Goal: Task Accomplishment & Management: Complete application form

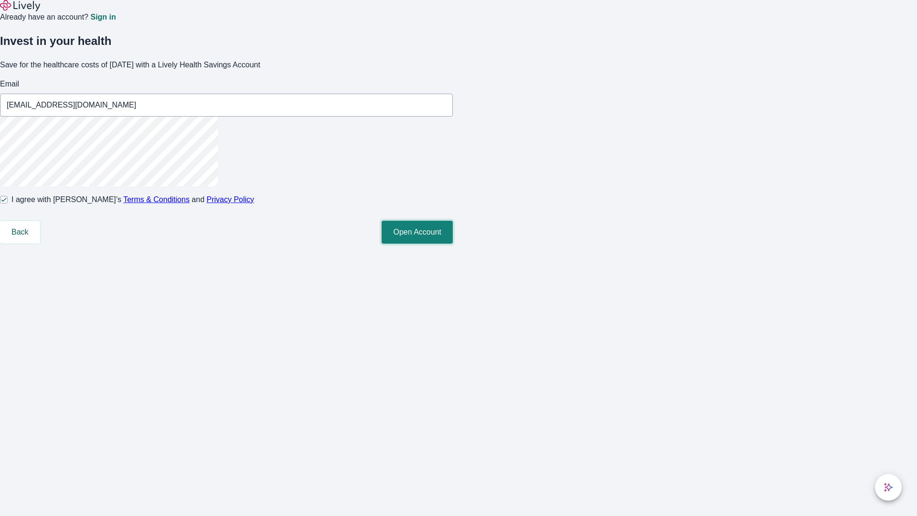
click at [453, 244] on button "Open Account" at bounding box center [417, 232] width 71 height 23
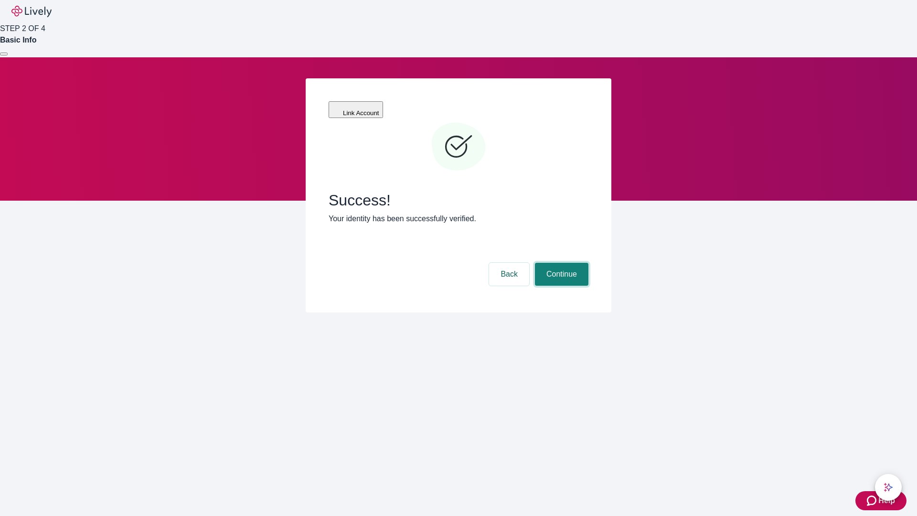
click at [560, 263] on button "Continue" at bounding box center [562, 274] width 54 height 23
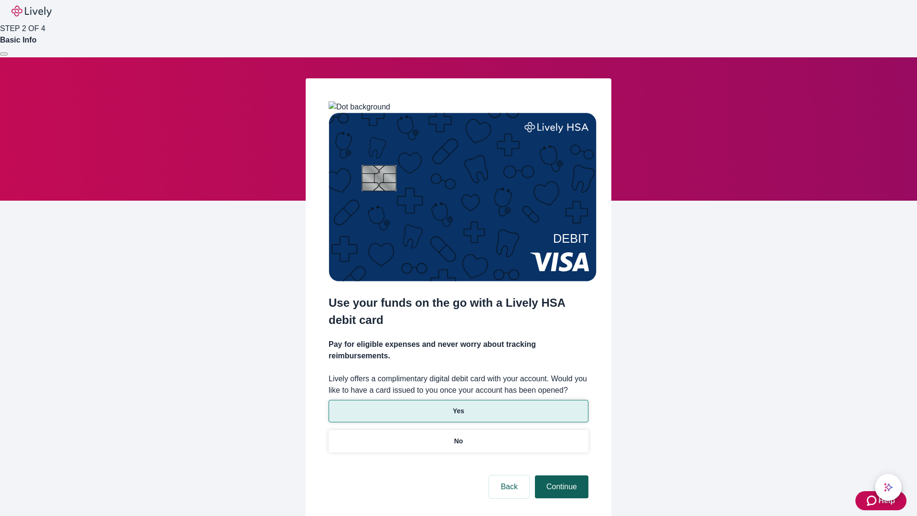
click at [458, 406] on p "Yes" at bounding box center [458, 411] width 11 height 10
click at [560, 475] on button "Continue" at bounding box center [562, 486] width 54 height 23
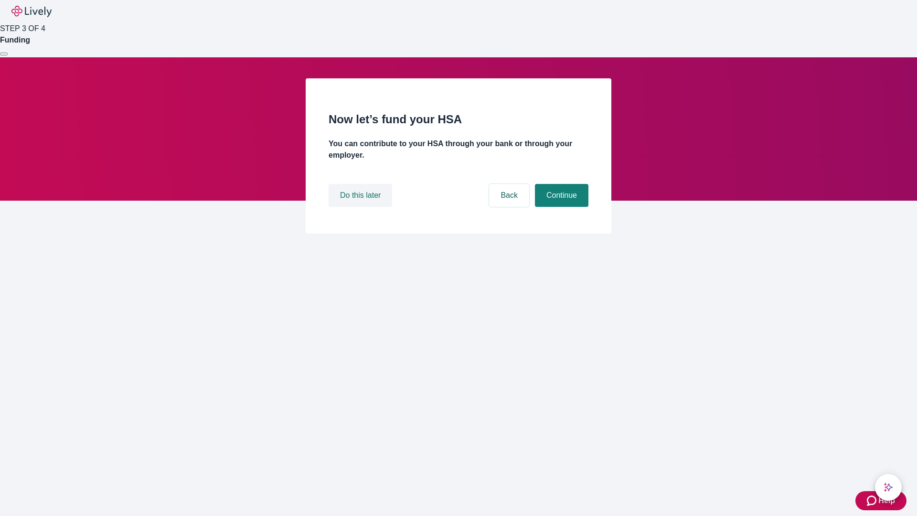
click at [362, 207] on button "Do this later" at bounding box center [361, 195] width 64 height 23
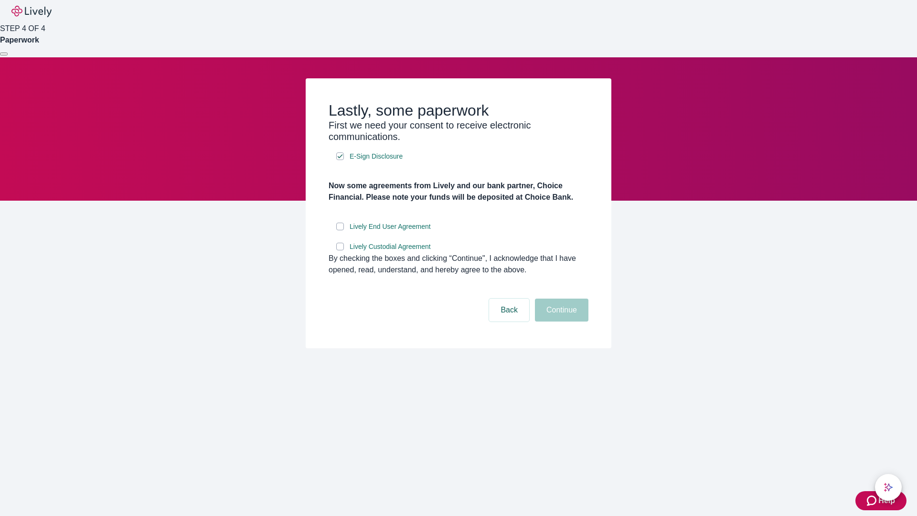
click at [340, 230] on input "Lively End User Agreement" at bounding box center [340, 227] width 8 height 8
checkbox input "true"
click at [340, 250] on input "Lively Custodial Agreement" at bounding box center [340, 247] width 8 height 8
checkbox input "true"
click at [560, 322] on button "Continue" at bounding box center [562, 310] width 54 height 23
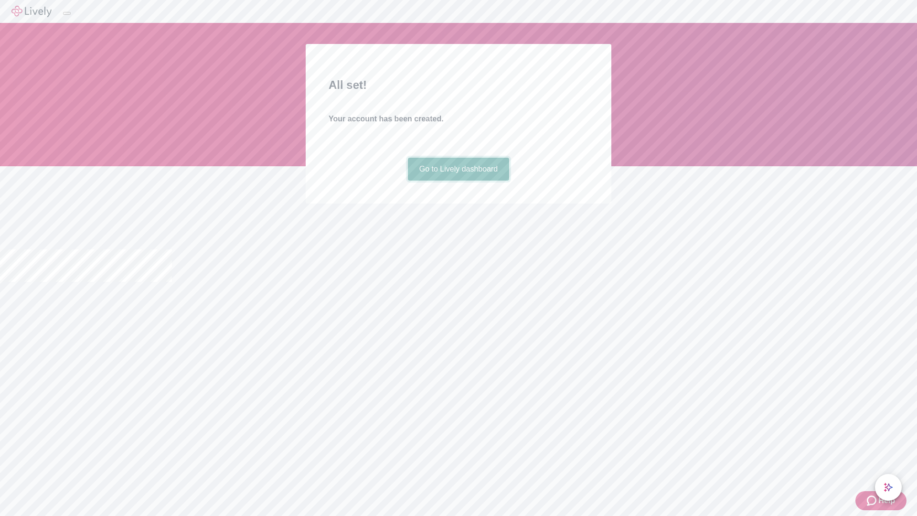
click at [458, 181] on link "Go to Lively dashboard" at bounding box center [459, 169] width 102 height 23
